Goal: Transaction & Acquisition: Purchase product/service

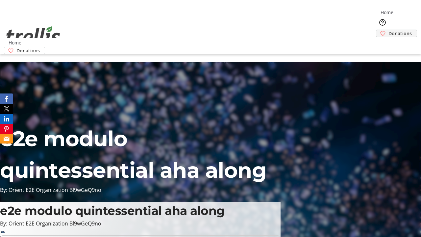
click at [388, 30] on span "Donations" at bounding box center [399, 33] width 23 height 7
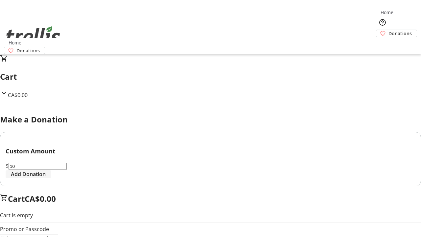
click at [46, 178] on span "Add Donation" at bounding box center [28, 174] width 35 height 8
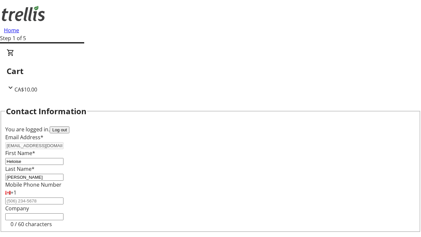
select select "CA"
select select "BC"
type input "Kelowna"
type input "V1Y 0C2"
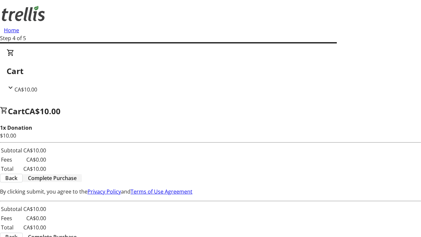
click at [77, 174] on span "Complete Purchase" at bounding box center [52, 178] width 49 height 8
